Goal: Information Seeking & Learning: Learn about a topic

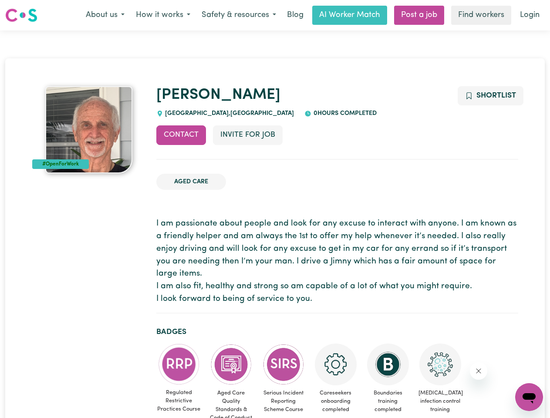
click at [105, 15] on button "About us" at bounding box center [105, 15] width 50 height 18
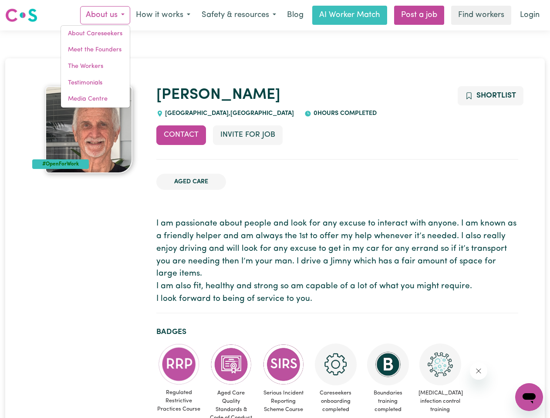
click at [162, 15] on button "How it works" at bounding box center [163, 15] width 66 height 18
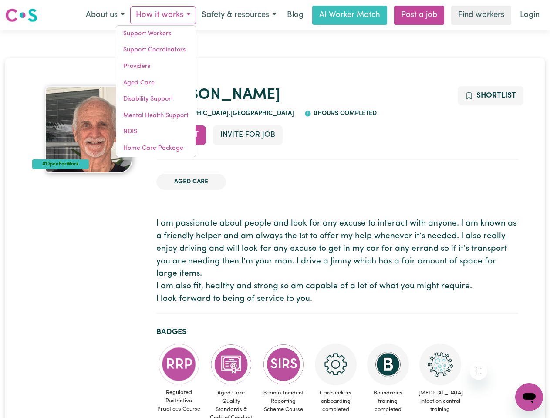
click at [238, 15] on button "Safety & resources" at bounding box center [239, 15] width 86 height 18
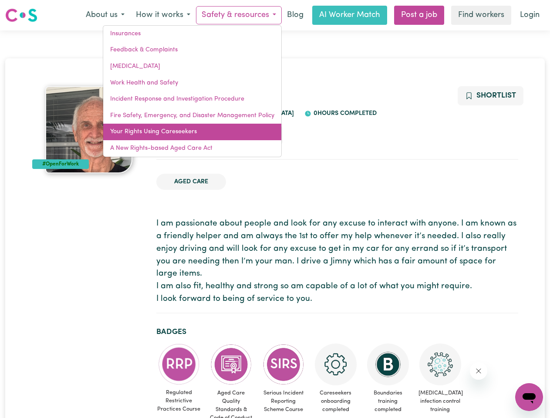
click at [181, 135] on link "Your Rights Using Careseekers" at bounding box center [192, 132] width 178 height 17
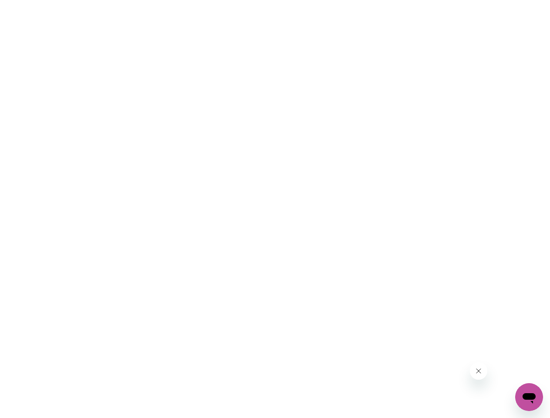
click at [490, 0] on html at bounding box center [275, 0] width 550 height 0
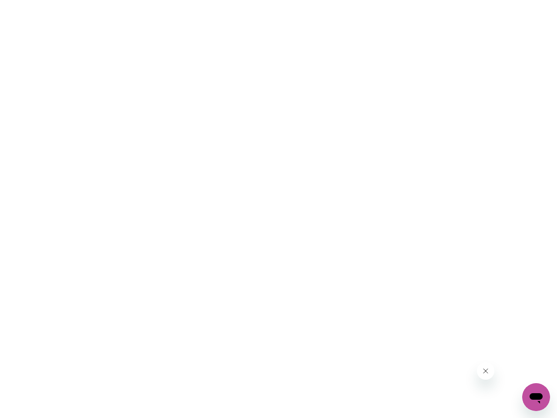
click at [179, 0] on html at bounding box center [278, 0] width 557 height 0
click at [231, 0] on html at bounding box center [278, 0] width 557 height 0
